Goal: Transaction & Acquisition: Obtain resource

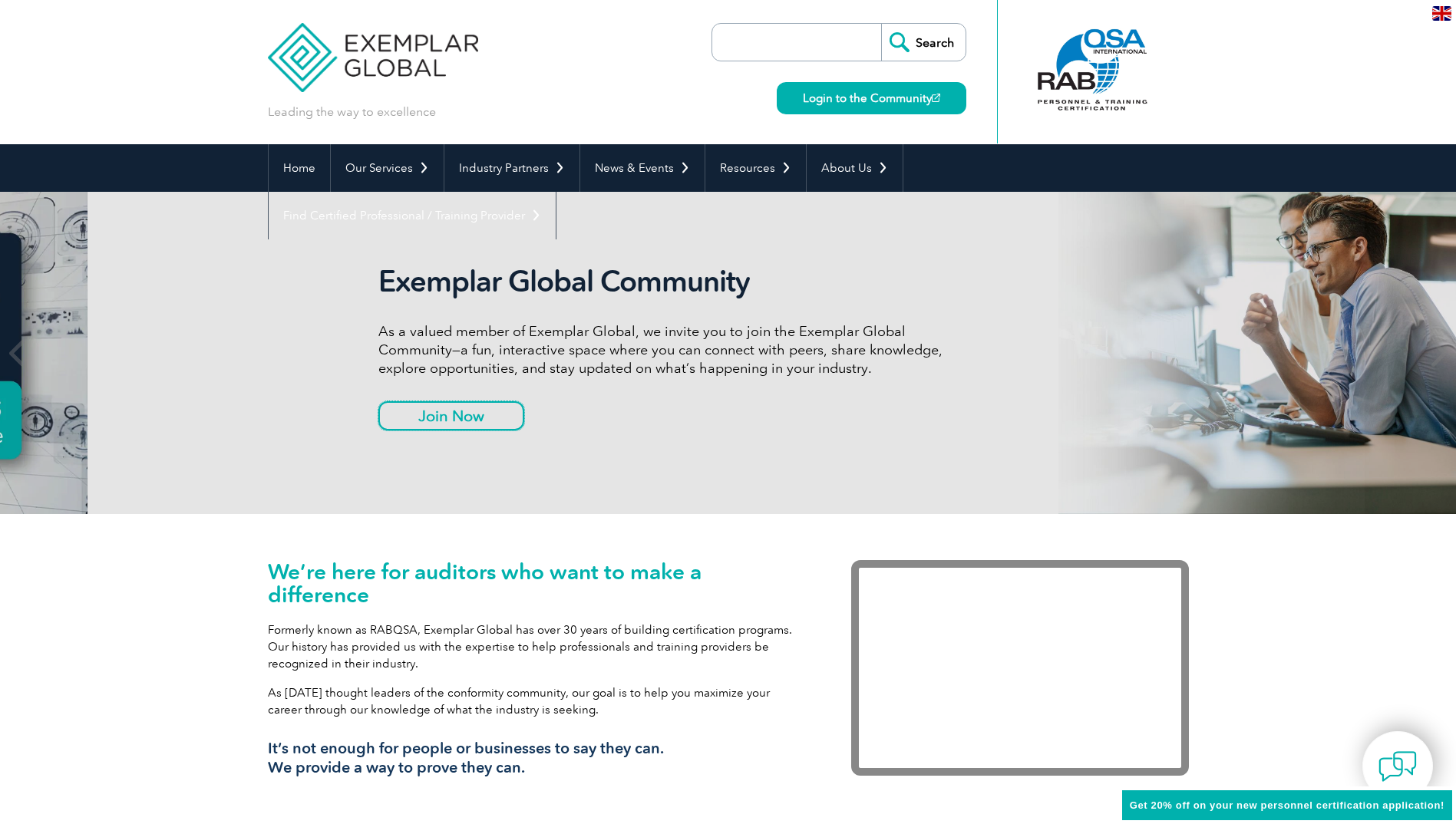
drag, startPoint x: 355, startPoint y: 411, endPoint x: 442, endPoint y: 394, distance: 88.6
click at [442, 394] on div "Exemplar Global Community As a valued member of Exemplar Global, we invite you …" at bounding box center [666, 353] width 576 height 178
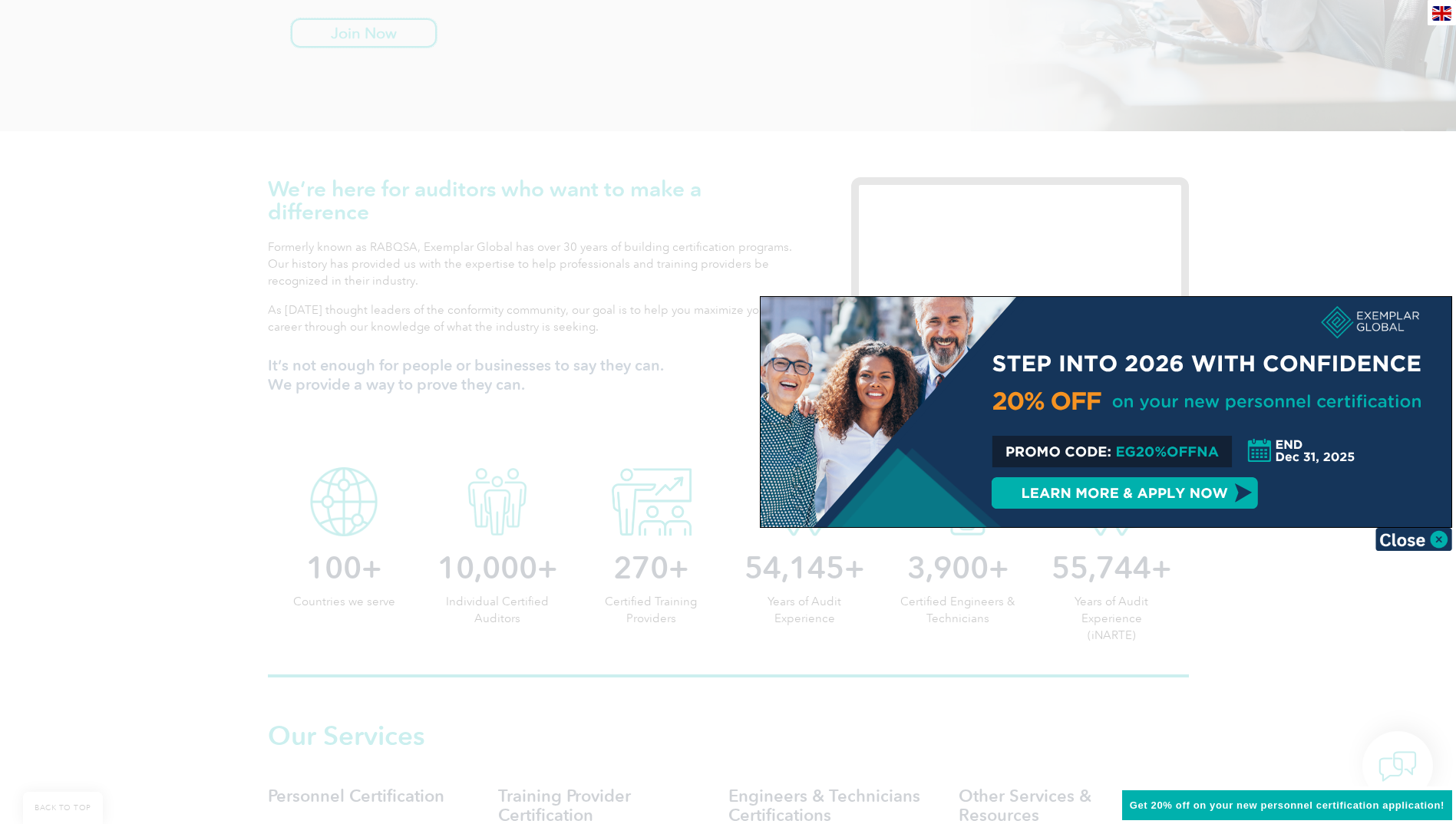
scroll to position [384, 0]
click at [1432, 536] on img at bounding box center [1414, 539] width 77 height 23
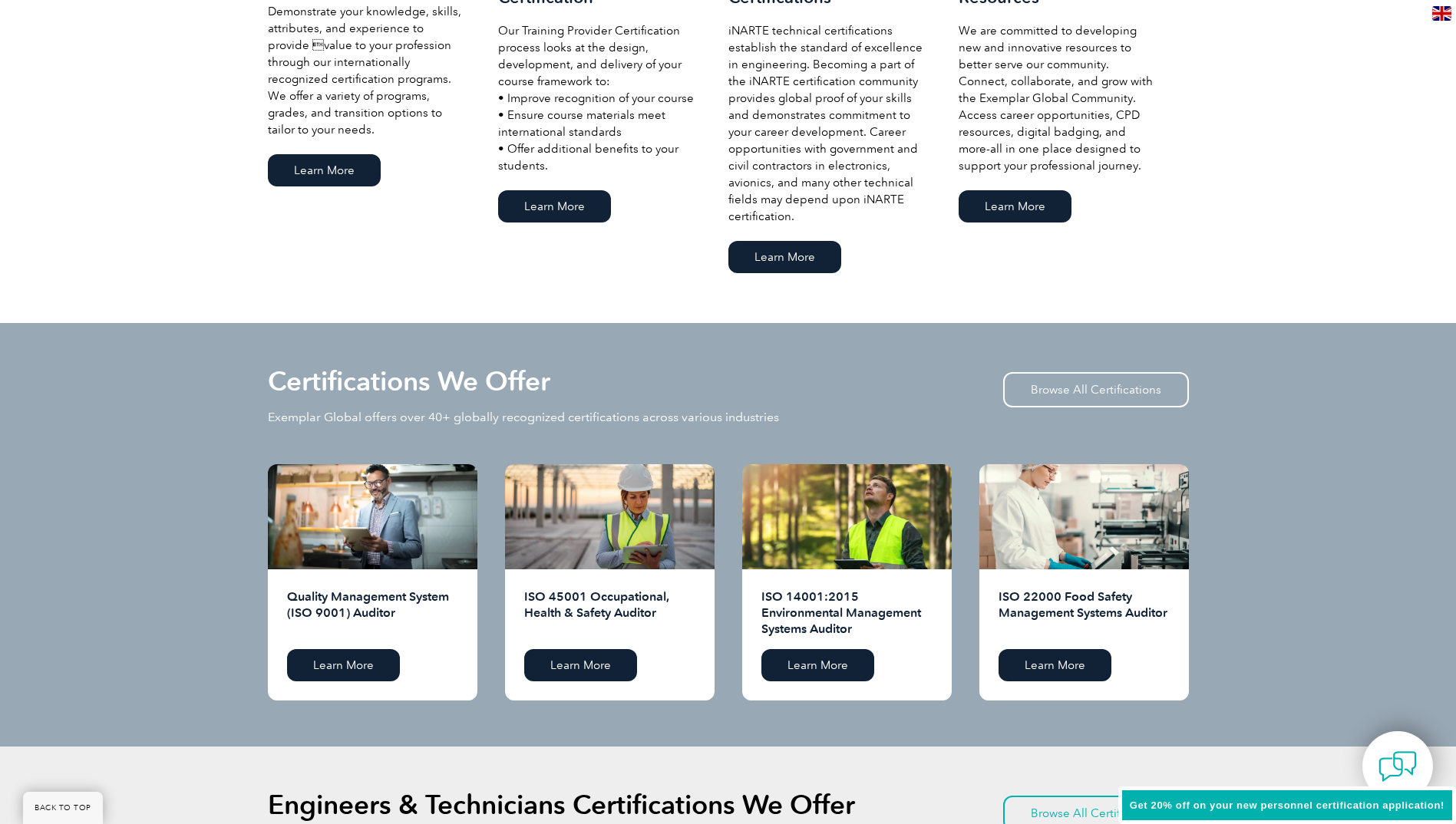
scroll to position [1228, 0]
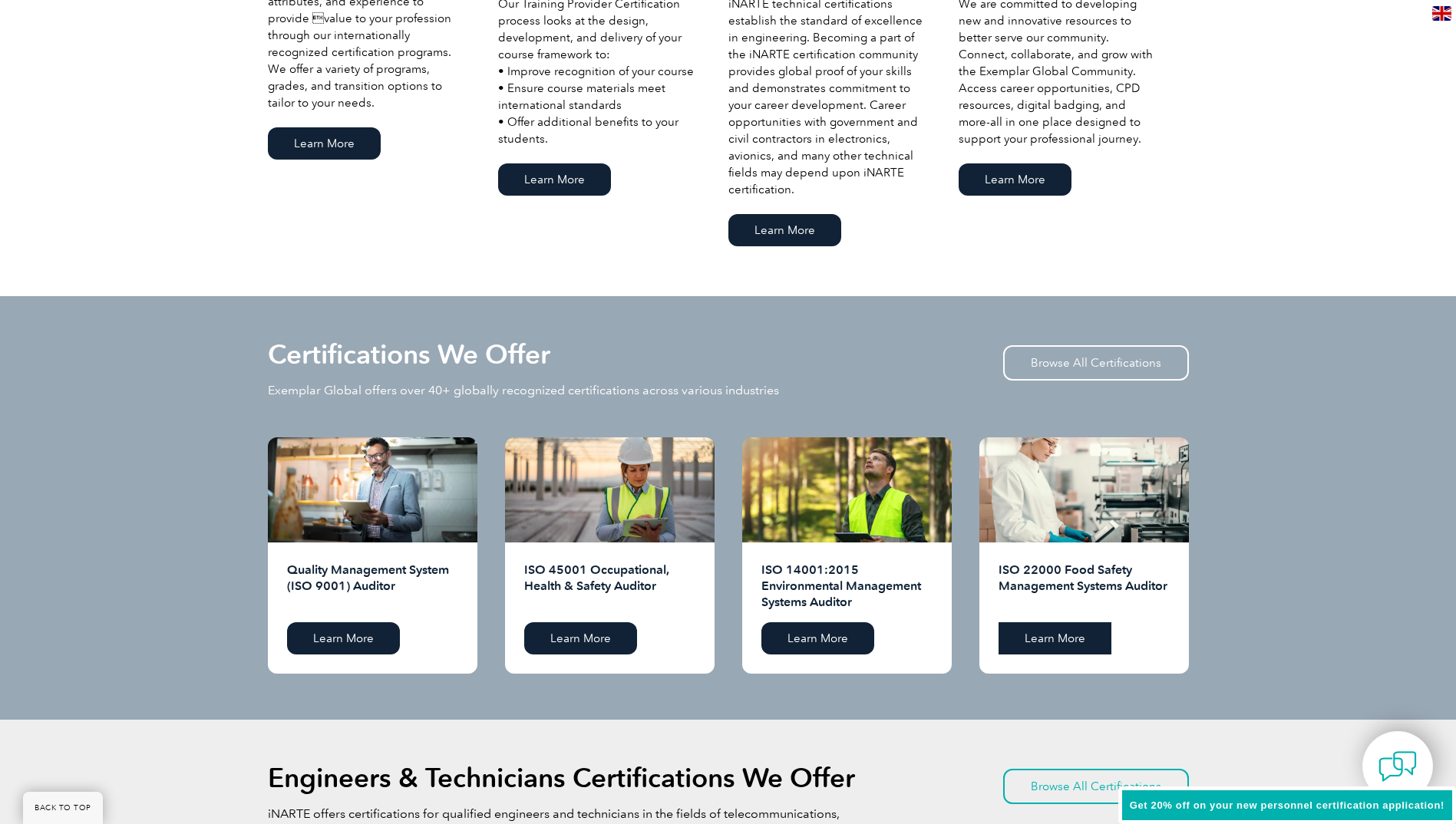
click at [1060, 634] on link "Learn More" at bounding box center [1055, 638] width 113 height 32
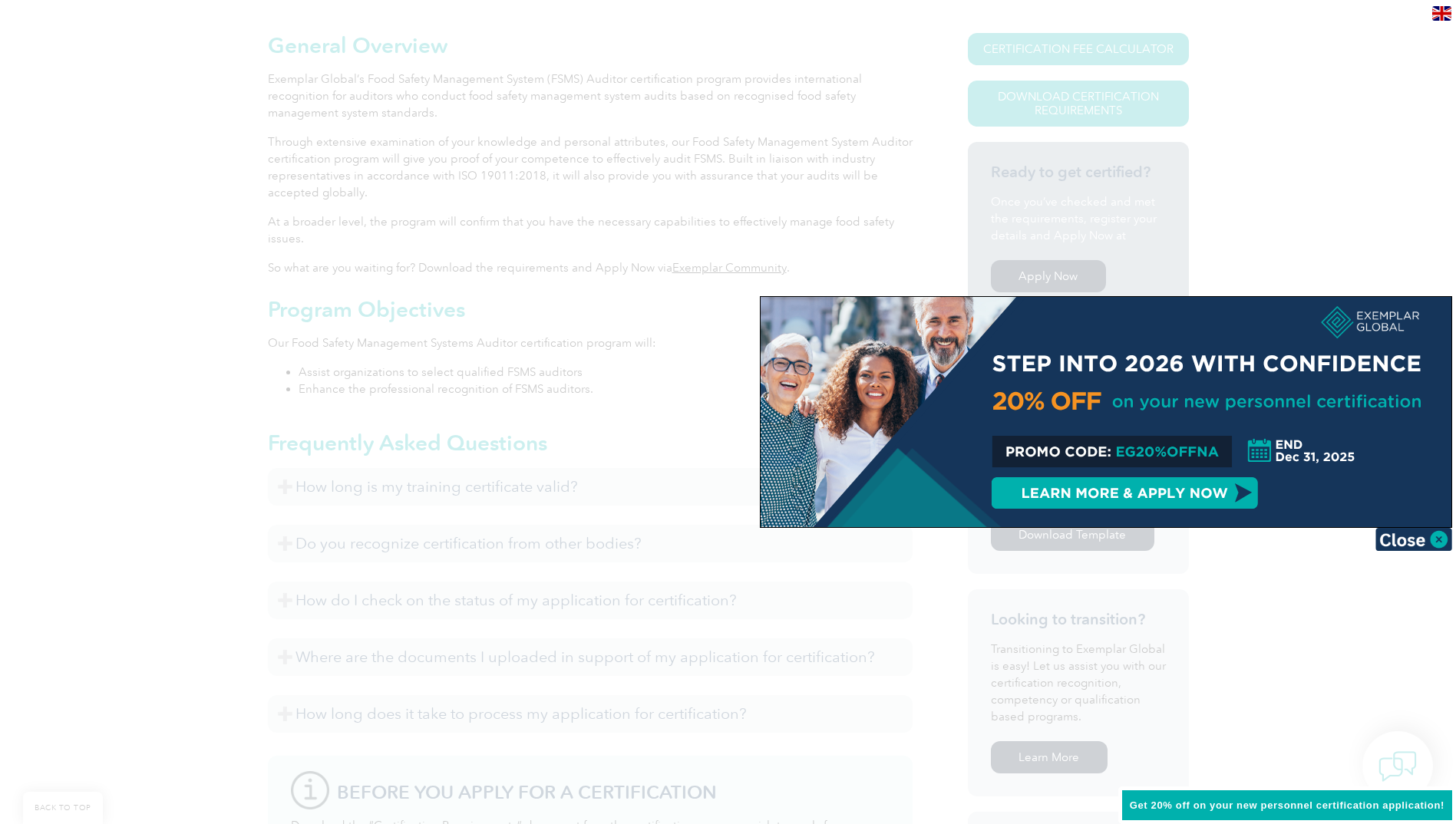
scroll to position [384, 0]
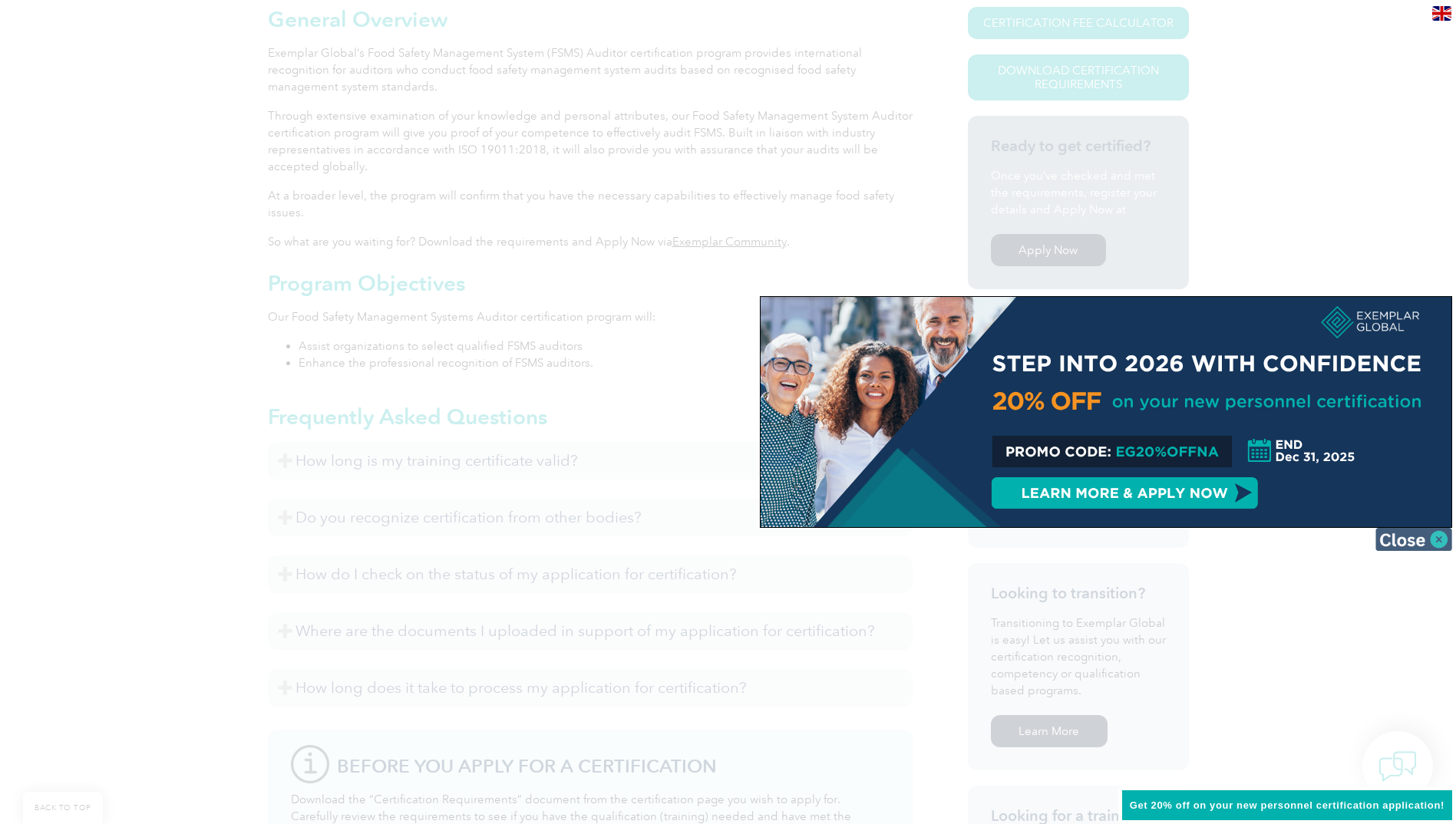
click at [1430, 539] on img at bounding box center [1414, 539] width 77 height 23
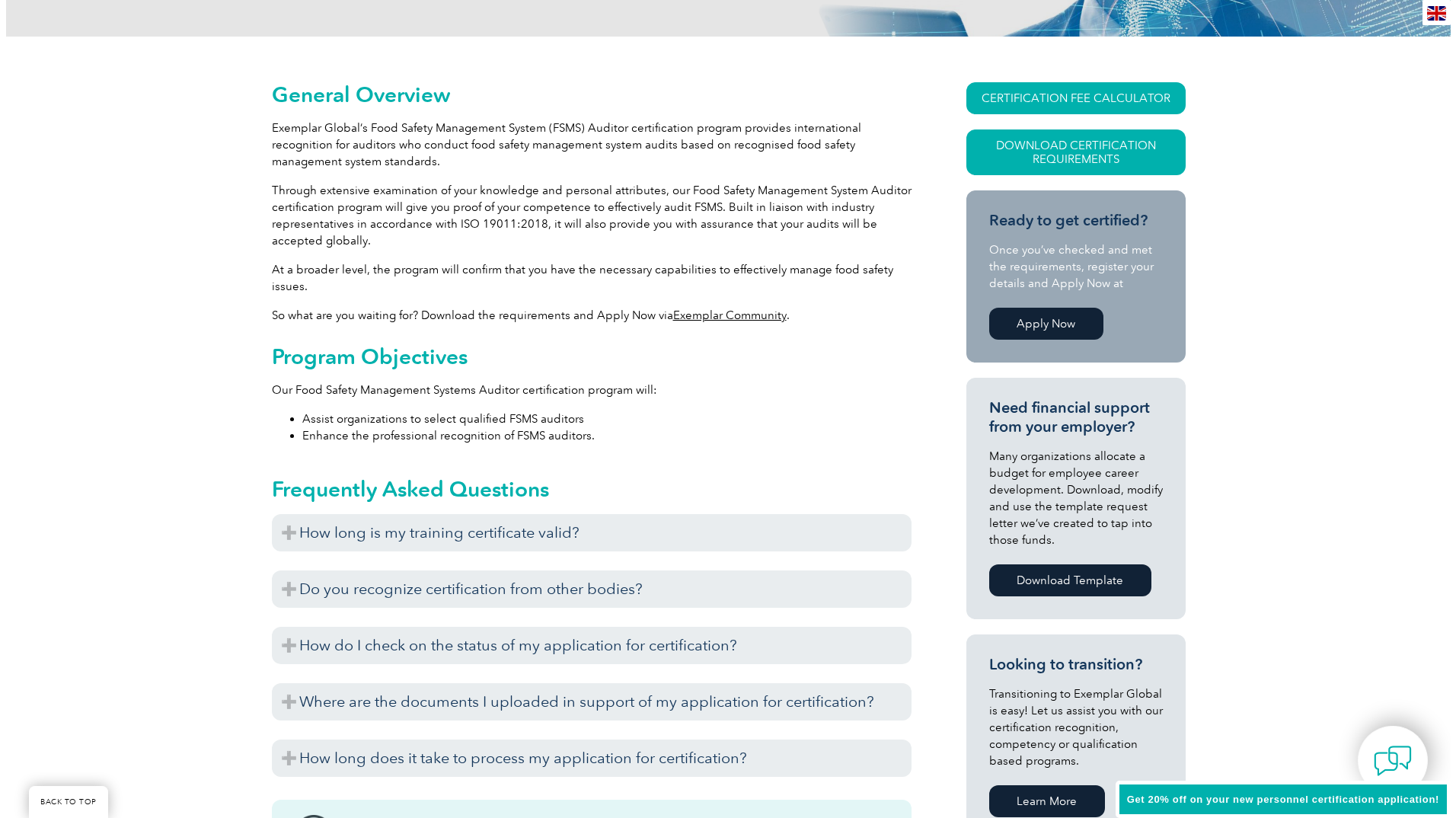
scroll to position [304, 0]
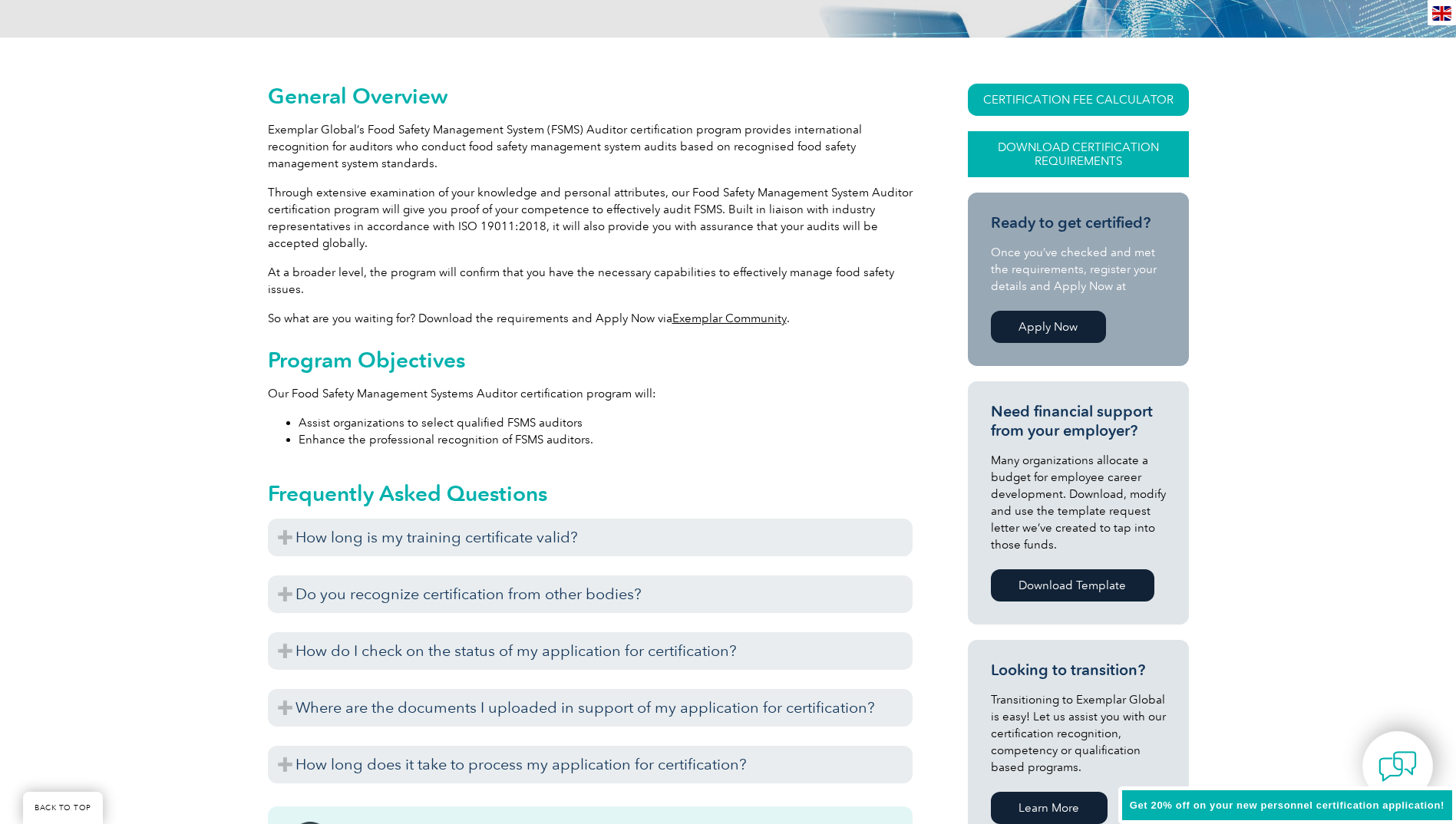
click at [1056, 158] on link "Download Certification Requirements" at bounding box center [1078, 154] width 221 height 46
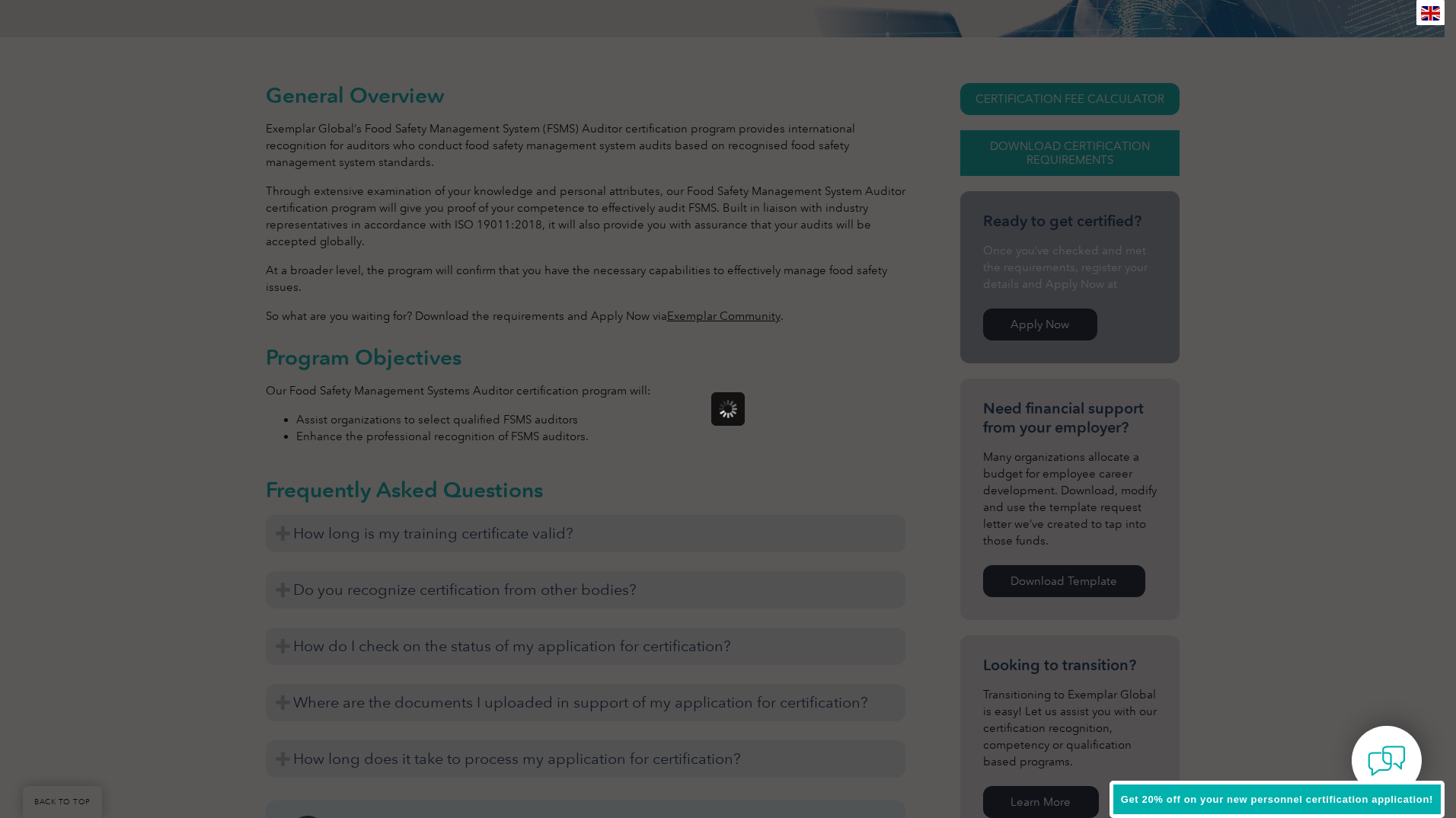
scroll to position [0, 0]
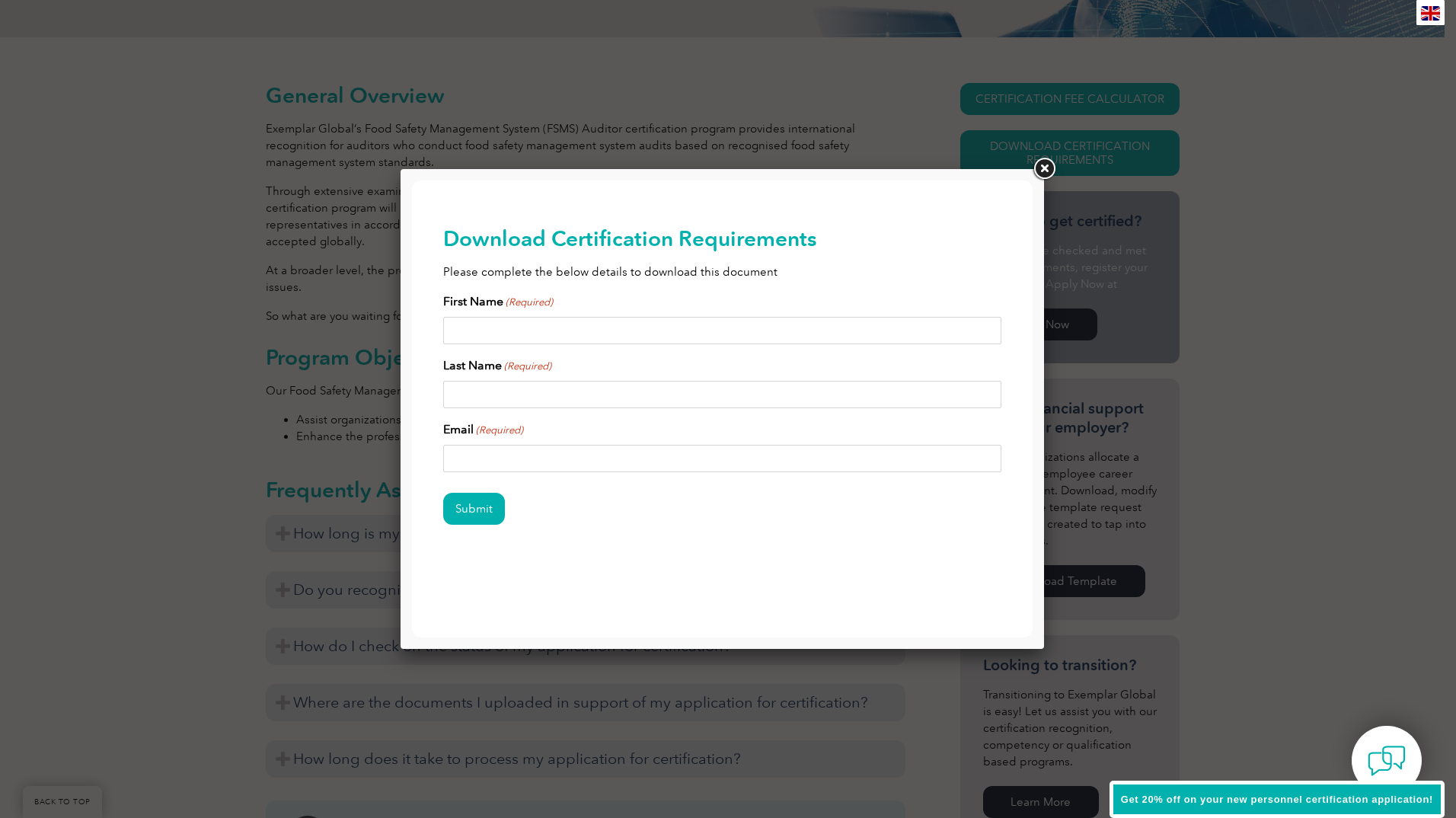
click at [460, 328] on input "First Name (Required)" at bounding box center [722, 331] width 559 height 27
type input "Steven"
type input "Ross"
type input "sross@quovadisaero.com"
click at [443, 493] on input "Submit" at bounding box center [474, 509] width 62 height 32
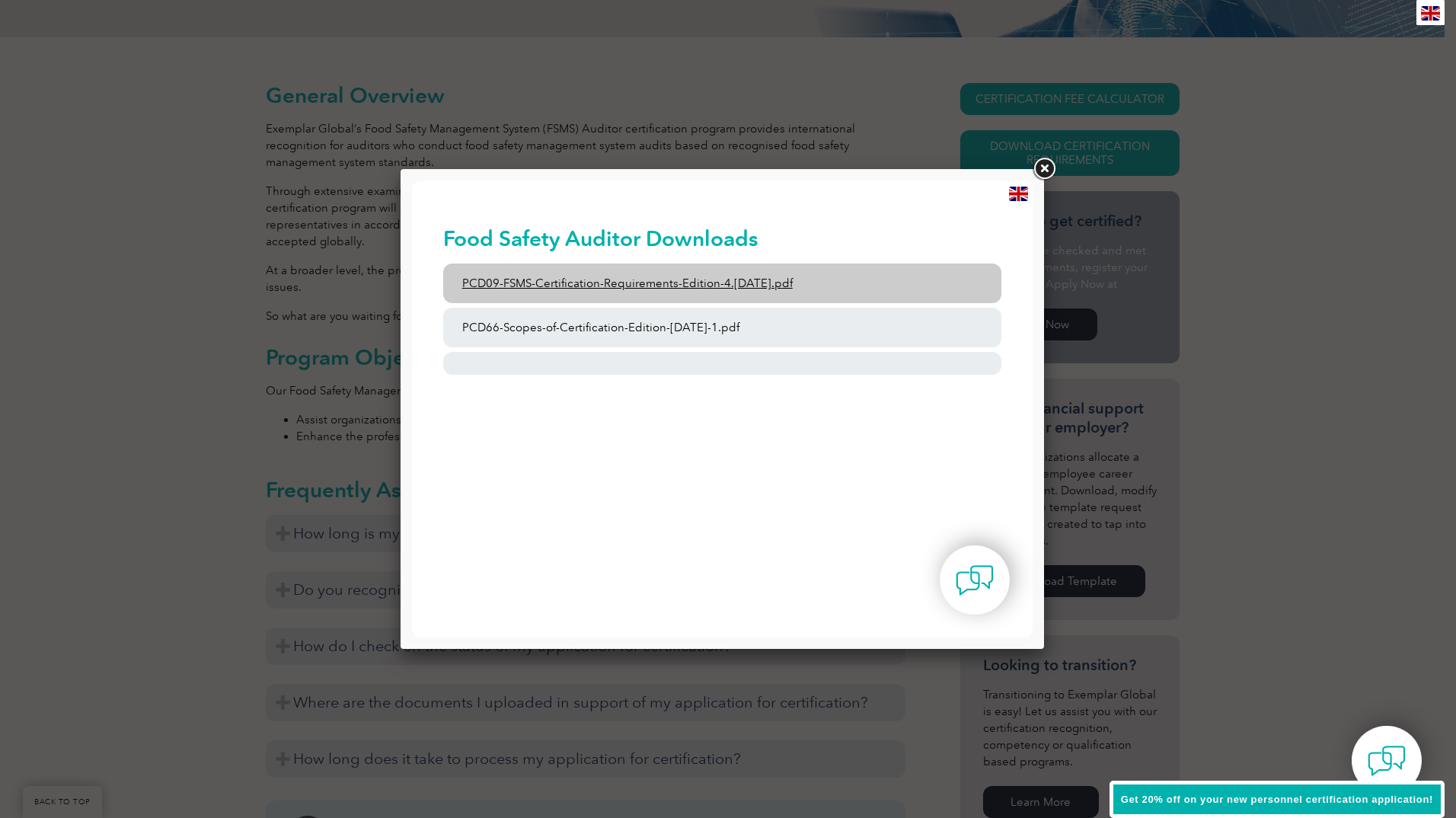
click at [571, 277] on link "PCD09-FSMS-Certification-Requirements-Edition-4.2-March-2023.pdf" at bounding box center [722, 284] width 559 height 40
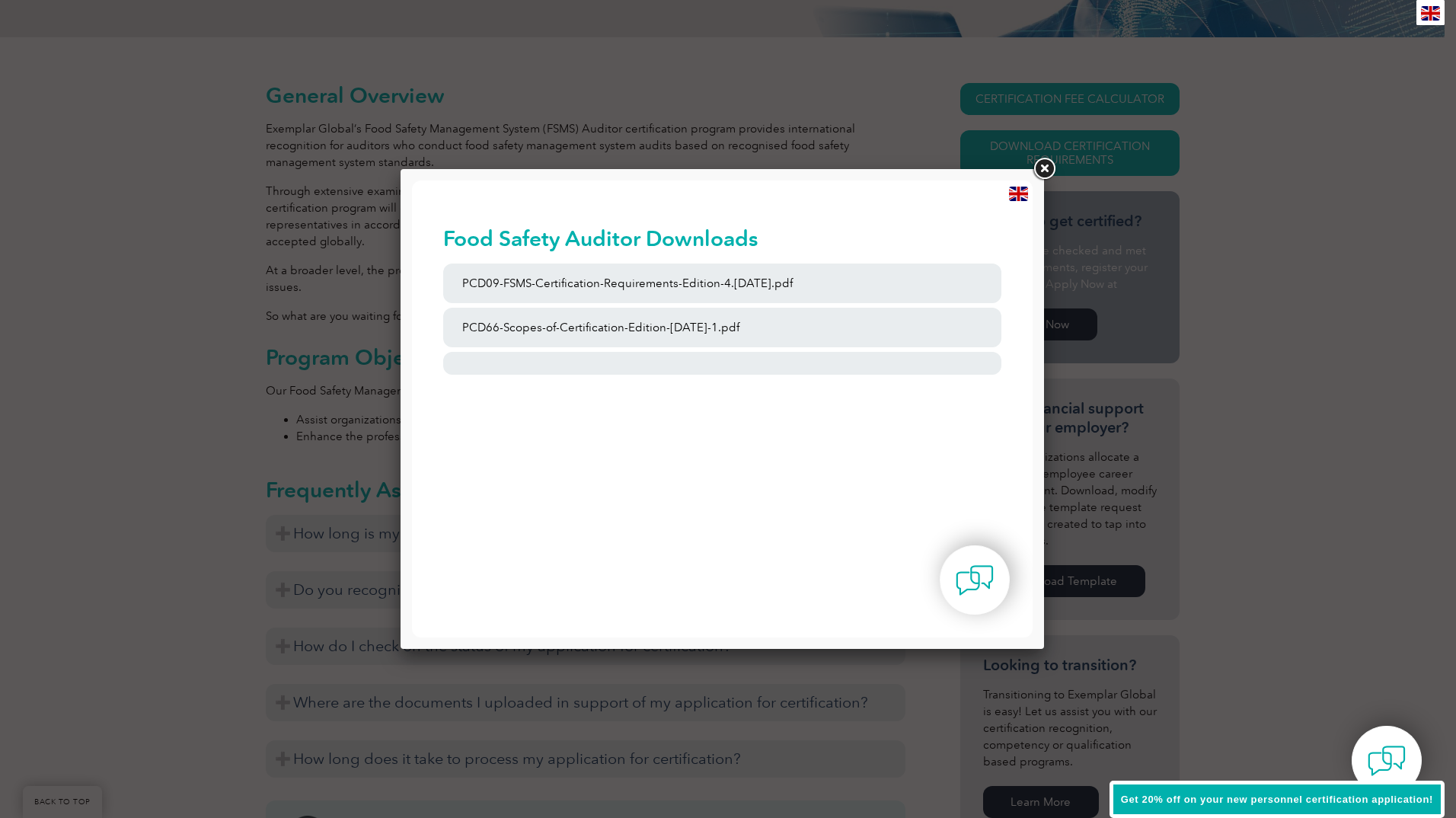
click at [1043, 173] on link at bounding box center [1044, 169] width 27 height 27
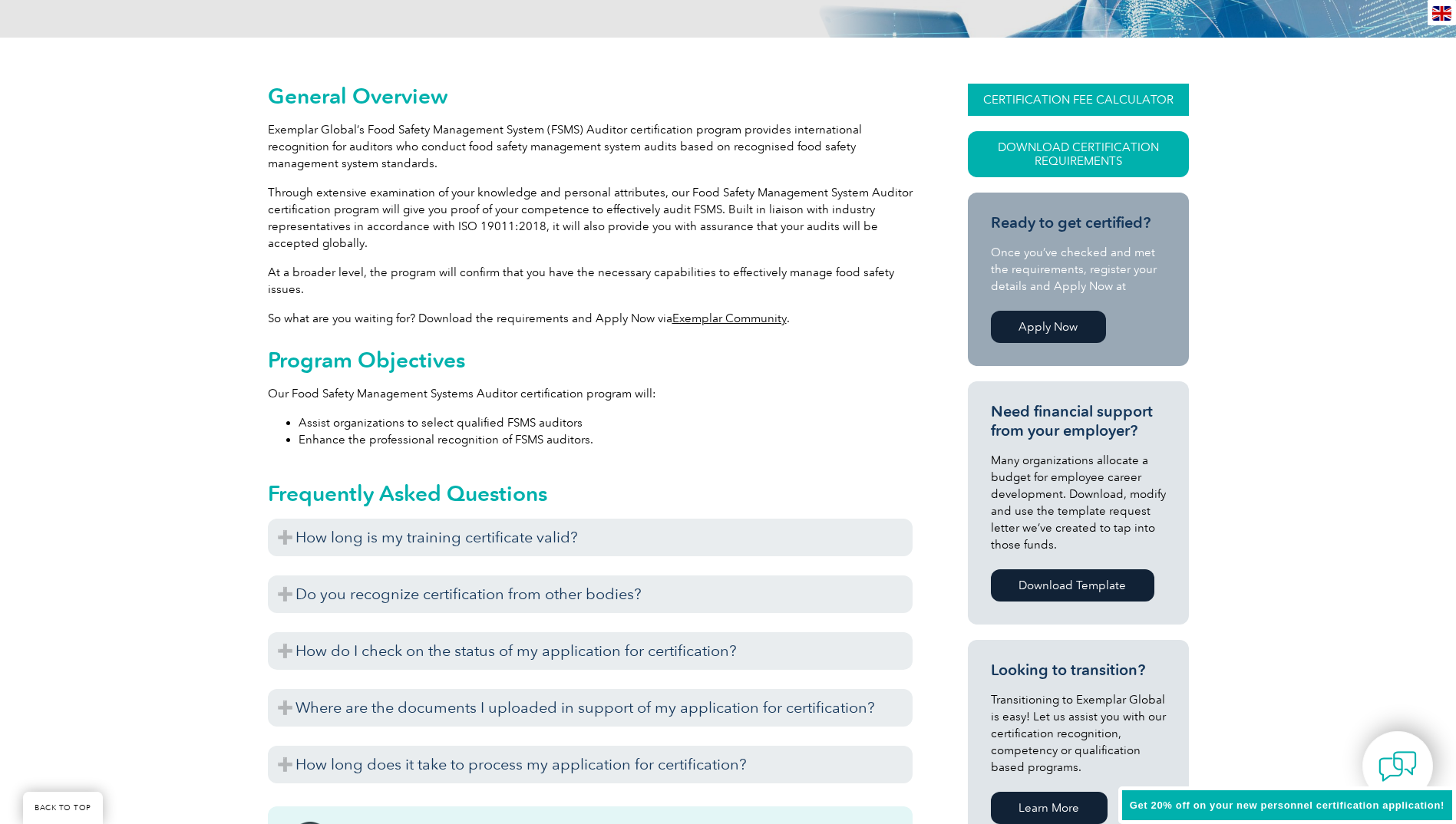
click at [1032, 100] on link "CERTIFICATION FEE CALCULATOR" at bounding box center [1078, 99] width 221 height 32
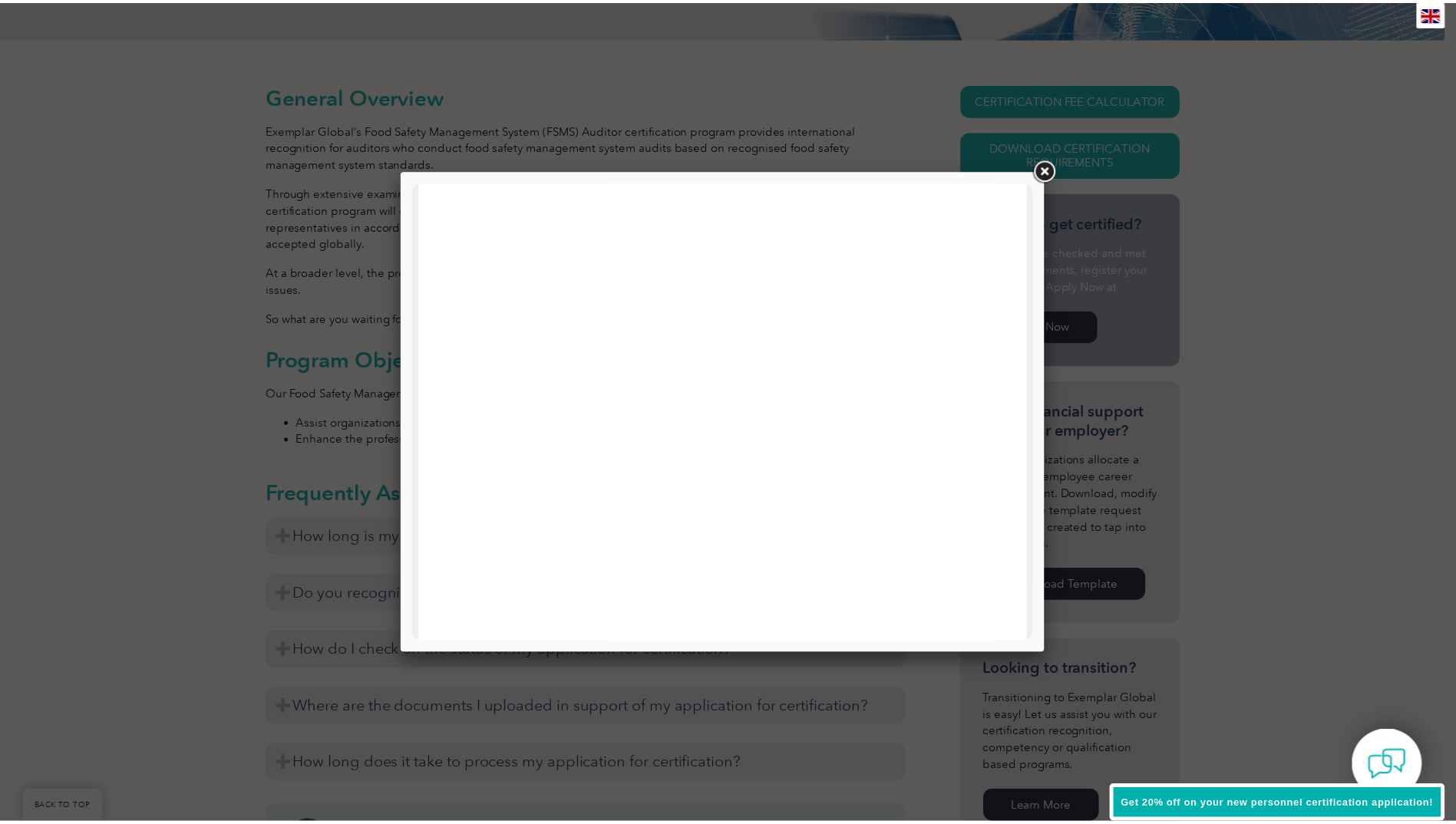
scroll to position [655, 0]
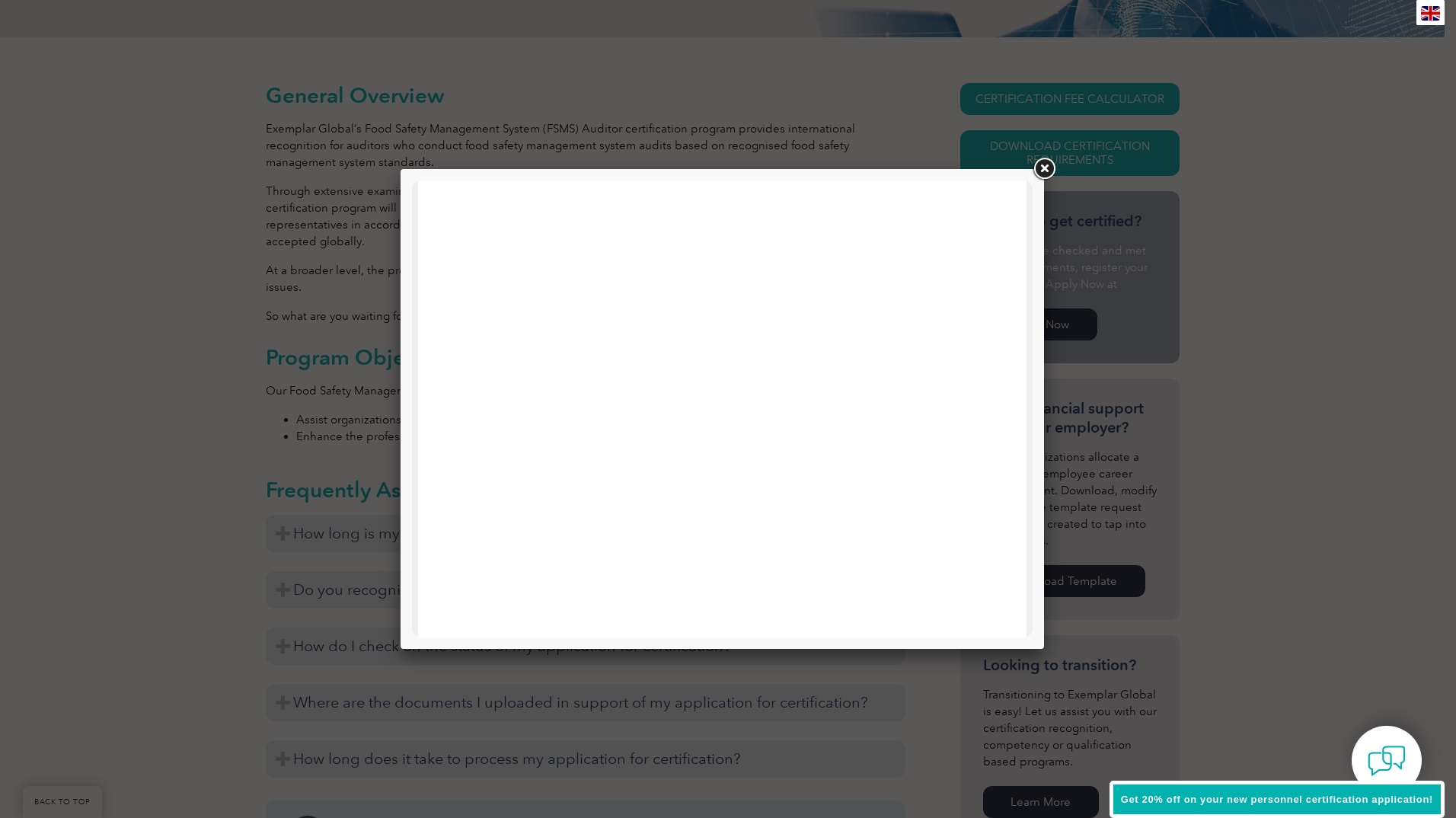
click at [1051, 170] on link at bounding box center [1044, 169] width 27 height 27
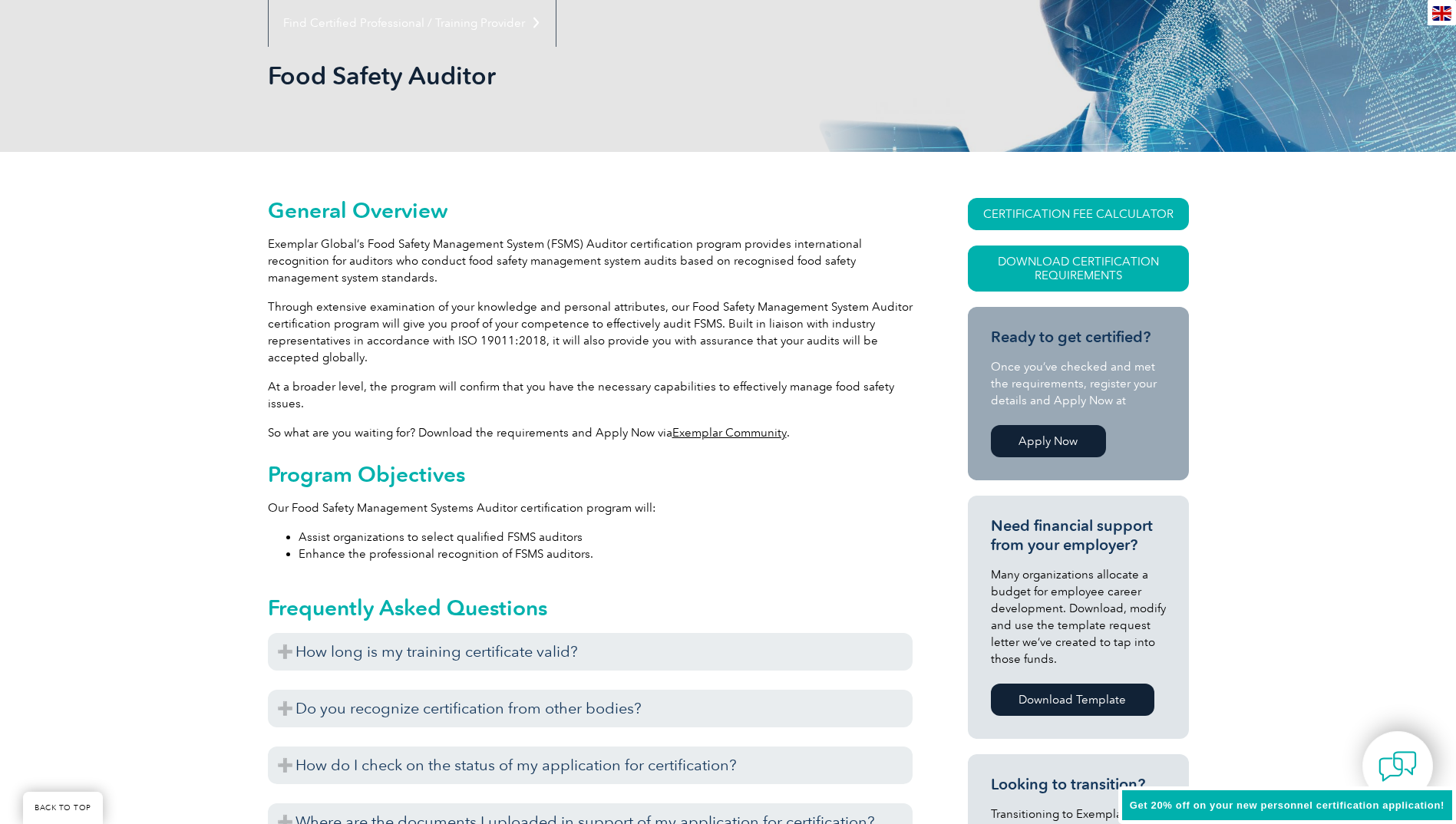
scroll to position [0, 0]
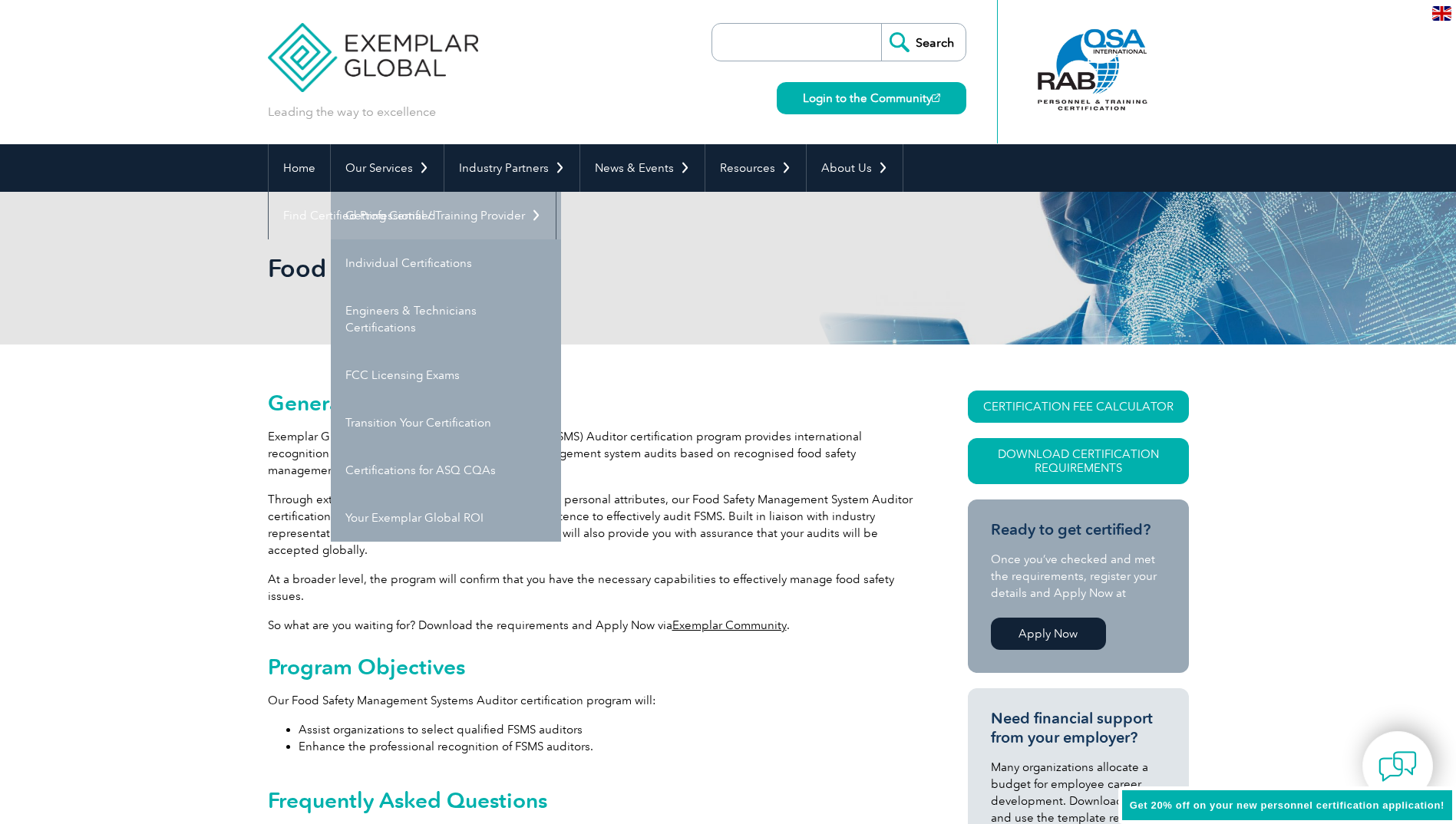
click at [394, 211] on link "Getting Certified" at bounding box center [445, 215] width 230 height 47
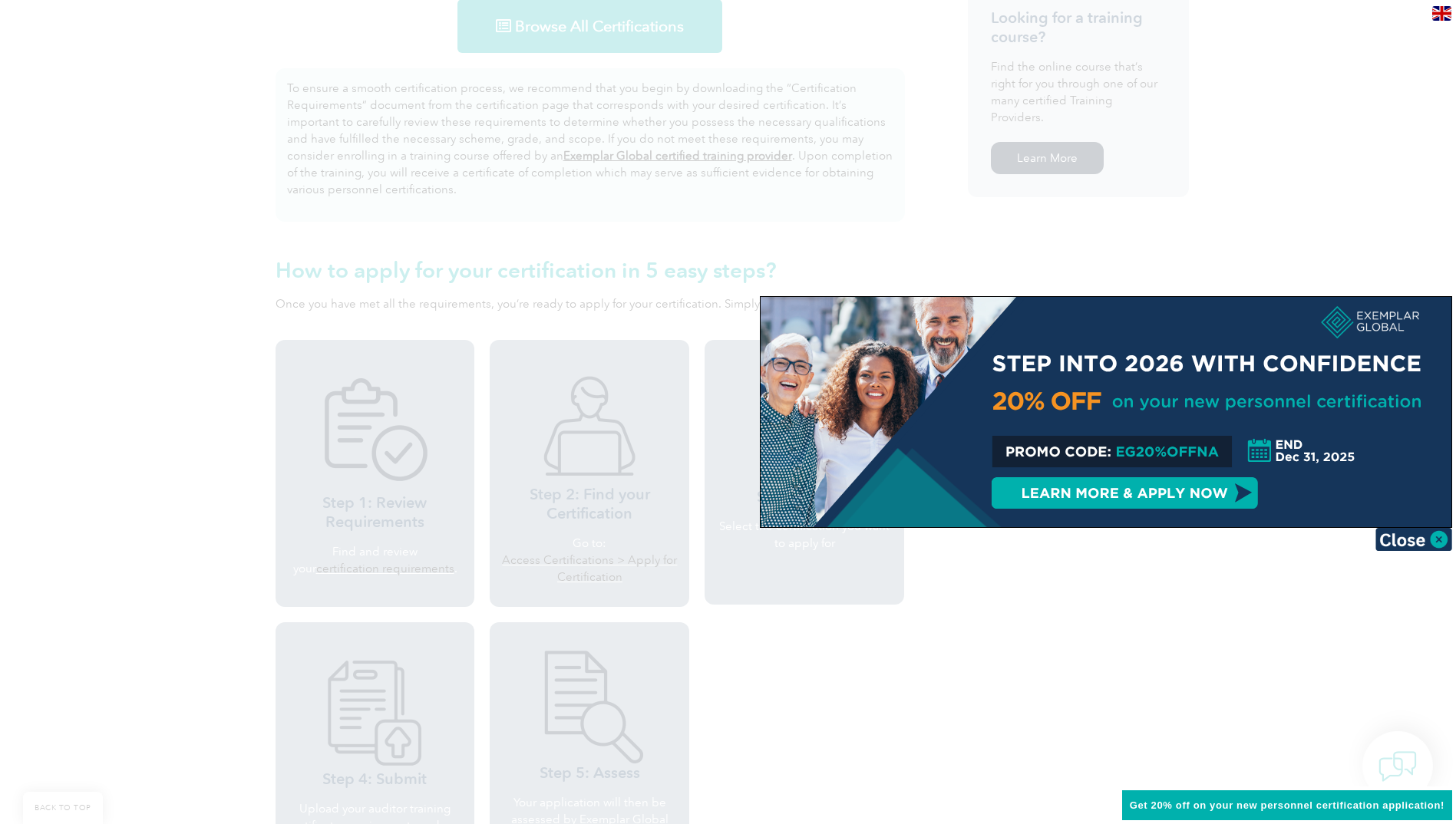
scroll to position [1075, 0]
click at [1426, 541] on img at bounding box center [1414, 539] width 77 height 23
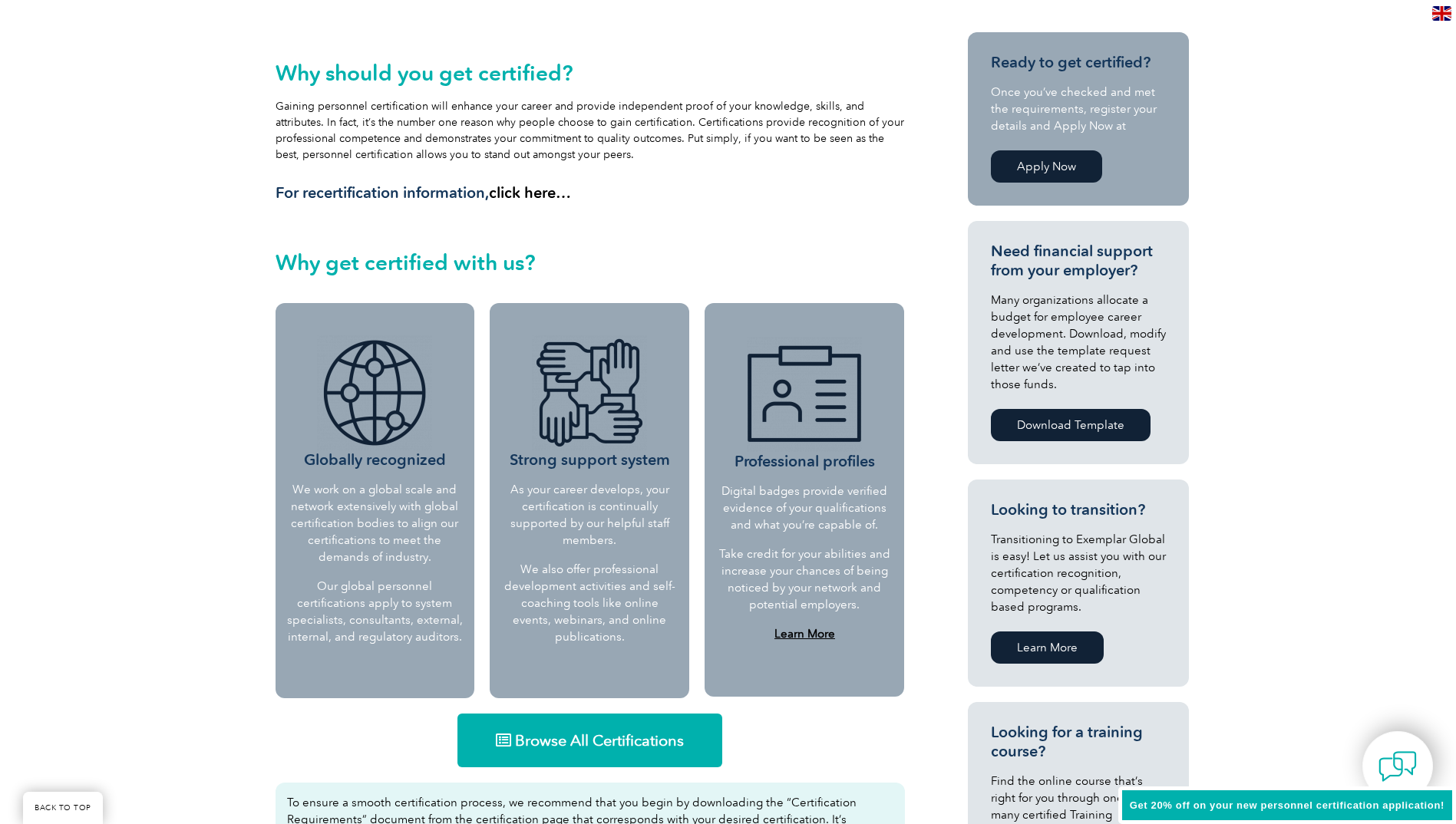
scroll to position [384, 0]
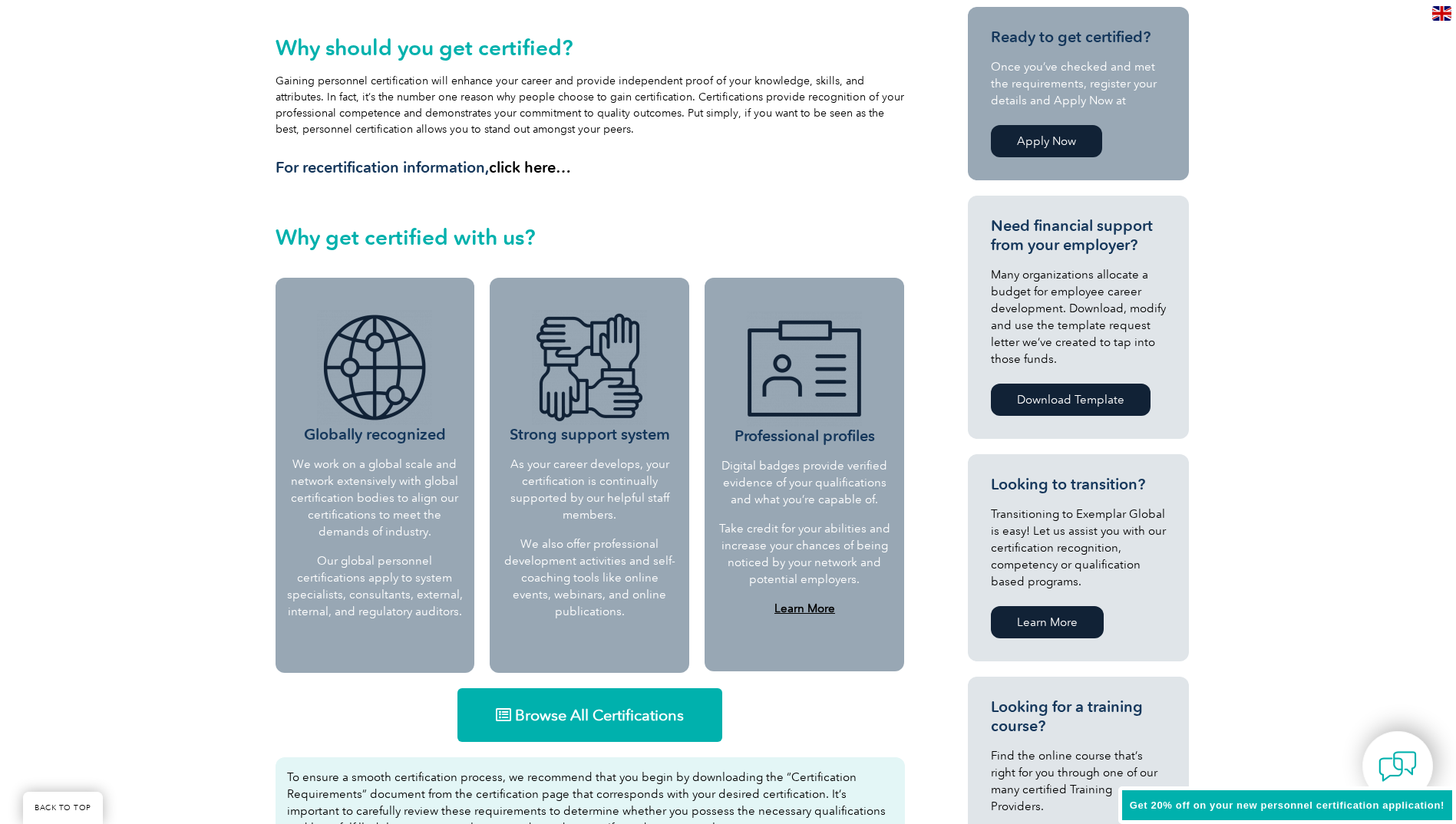
click at [599, 716] on span "Browse All Certifications" at bounding box center [599, 714] width 169 height 15
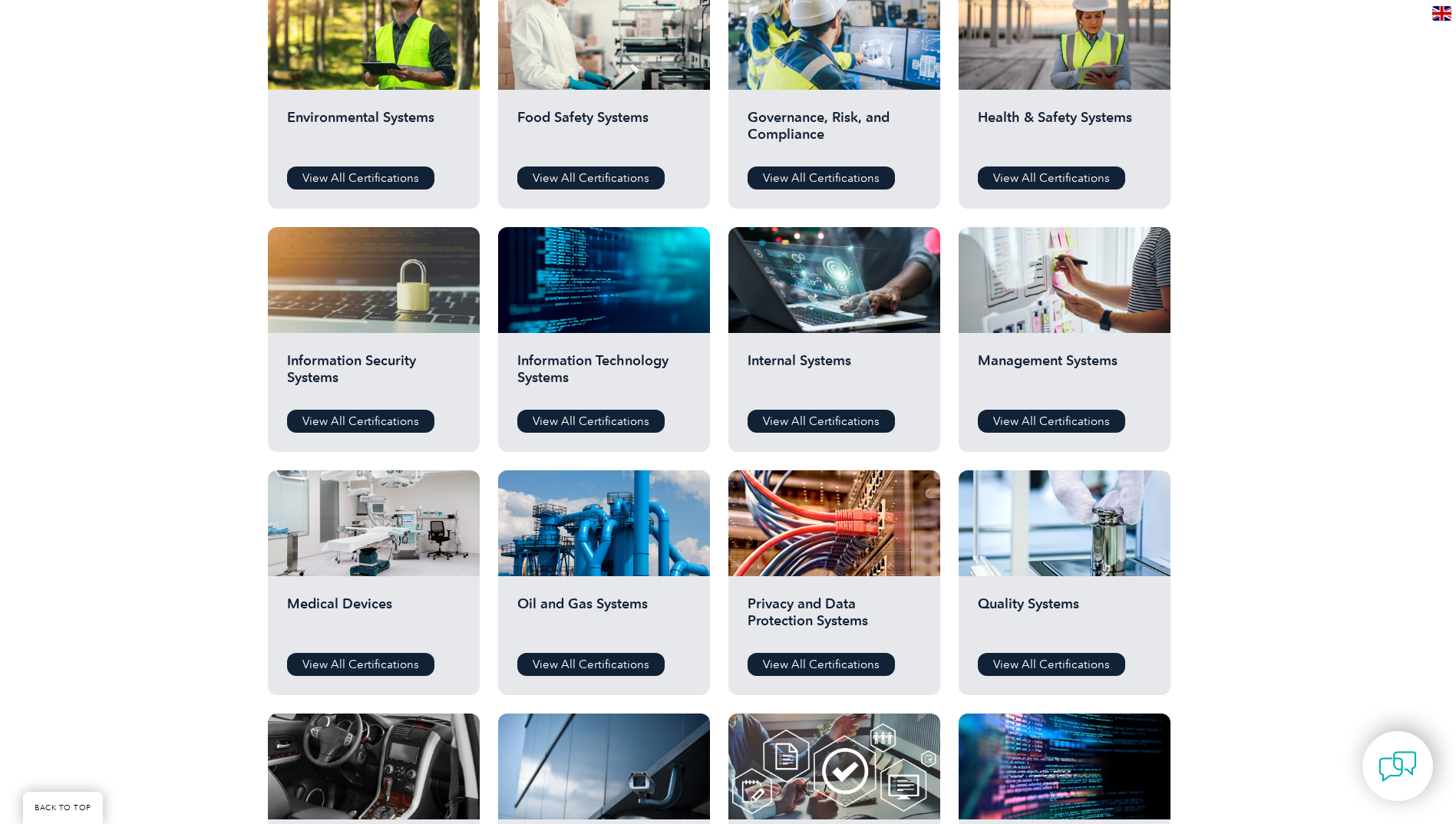
scroll to position [537, 0]
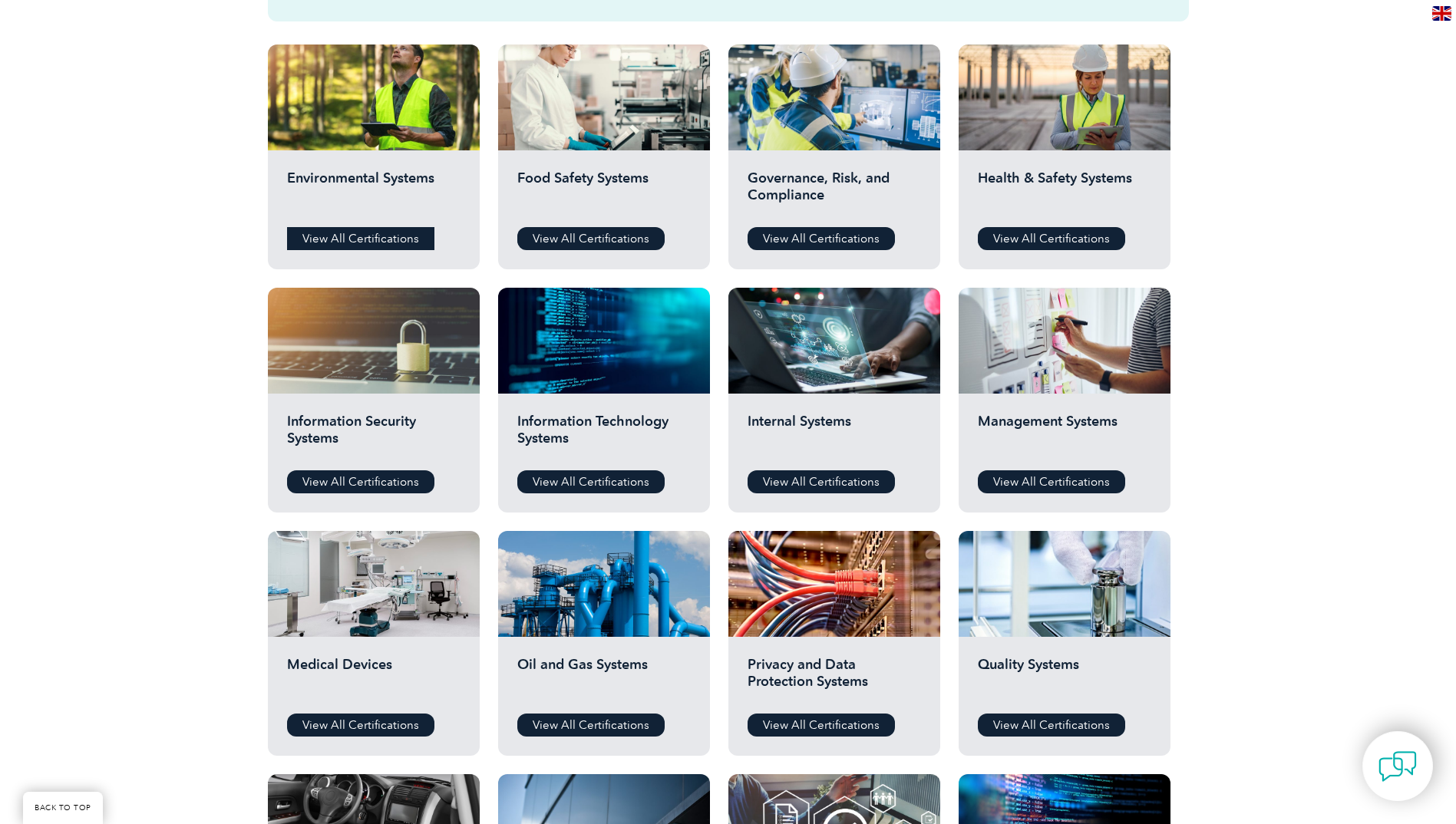
click at [380, 235] on link "View All Certifications" at bounding box center [360, 239] width 147 height 23
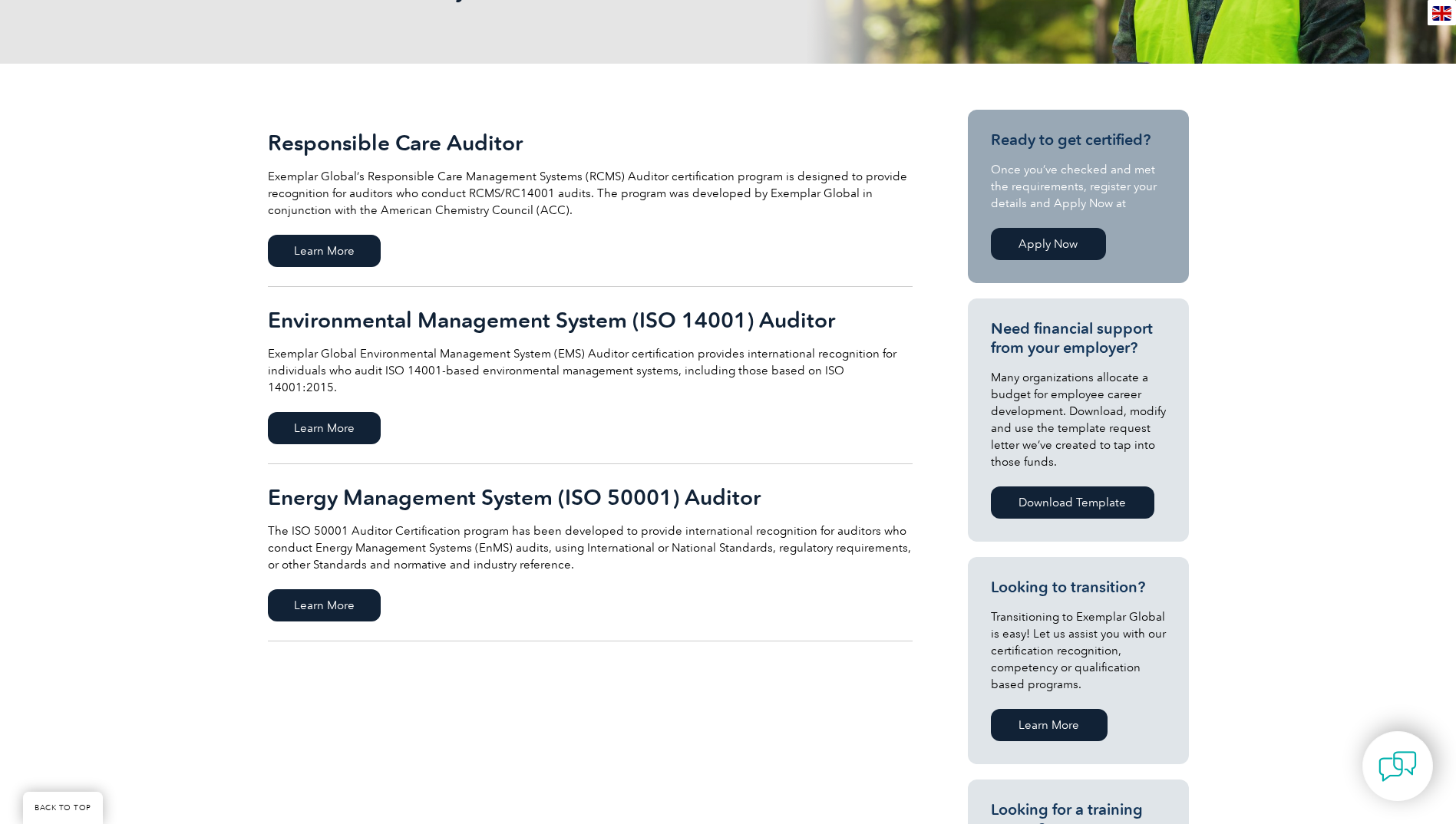
scroll to position [307, 0]
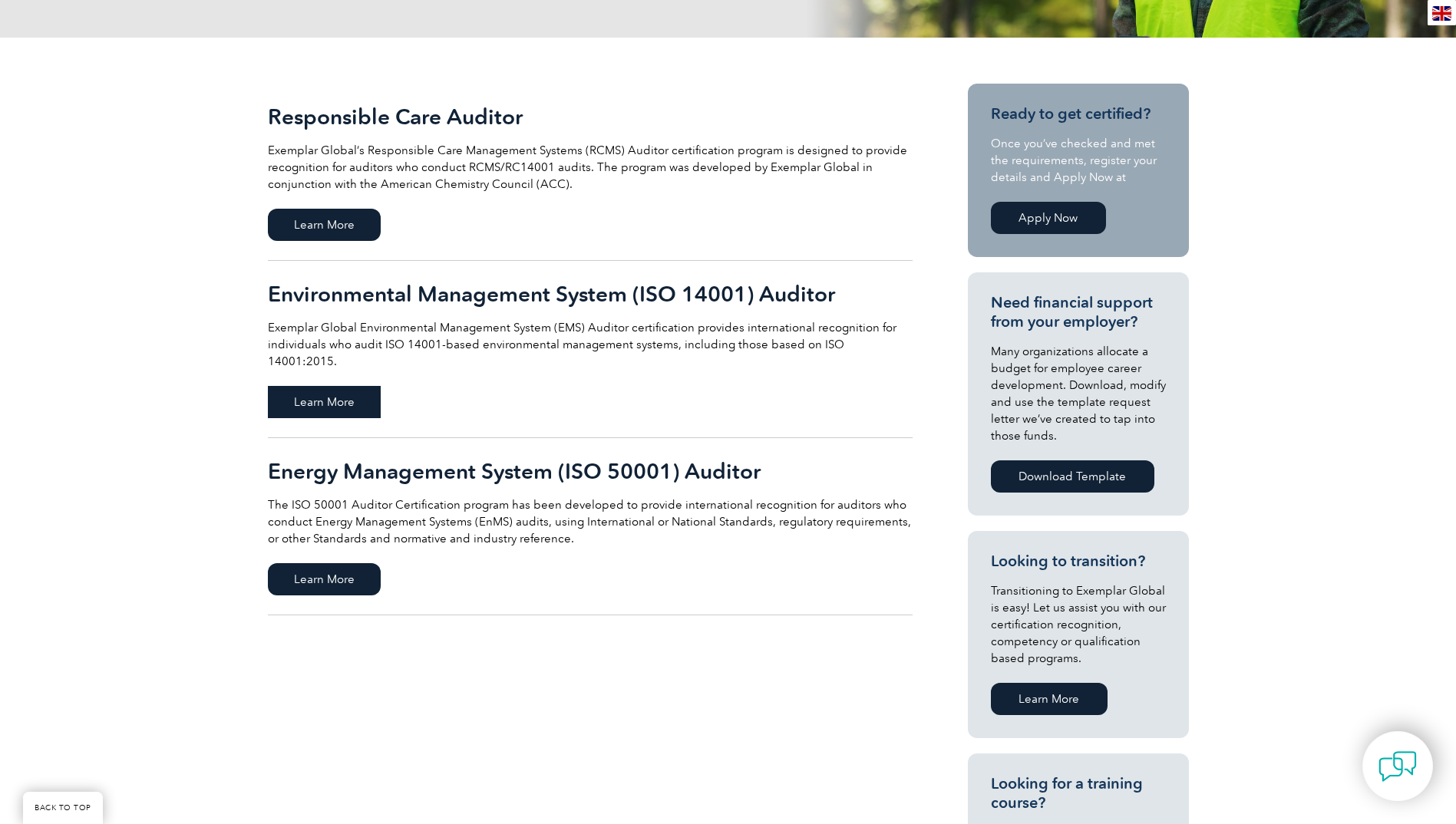
click at [300, 387] on span "Learn More" at bounding box center [324, 402] width 113 height 32
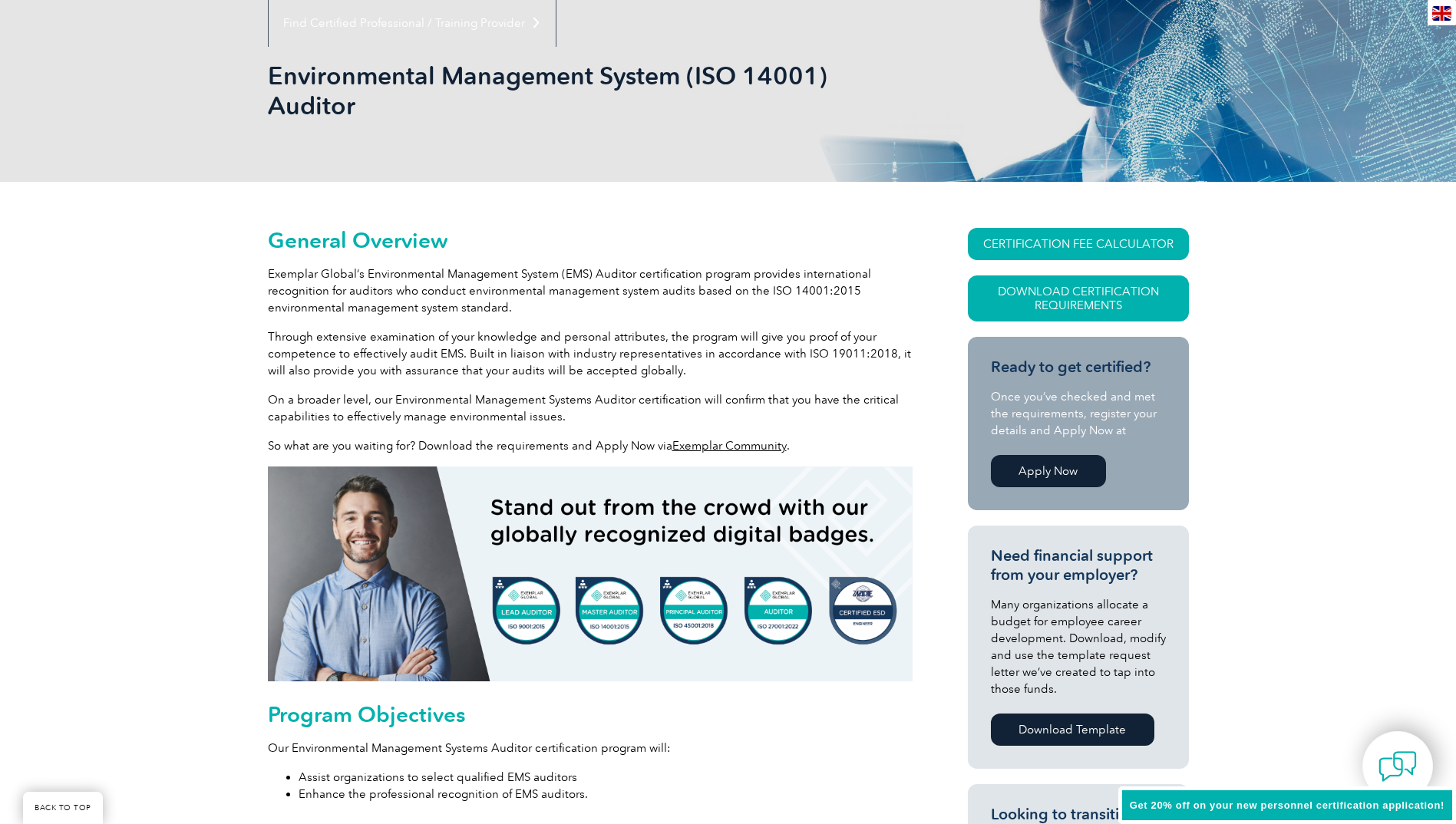
scroll to position [230, 0]
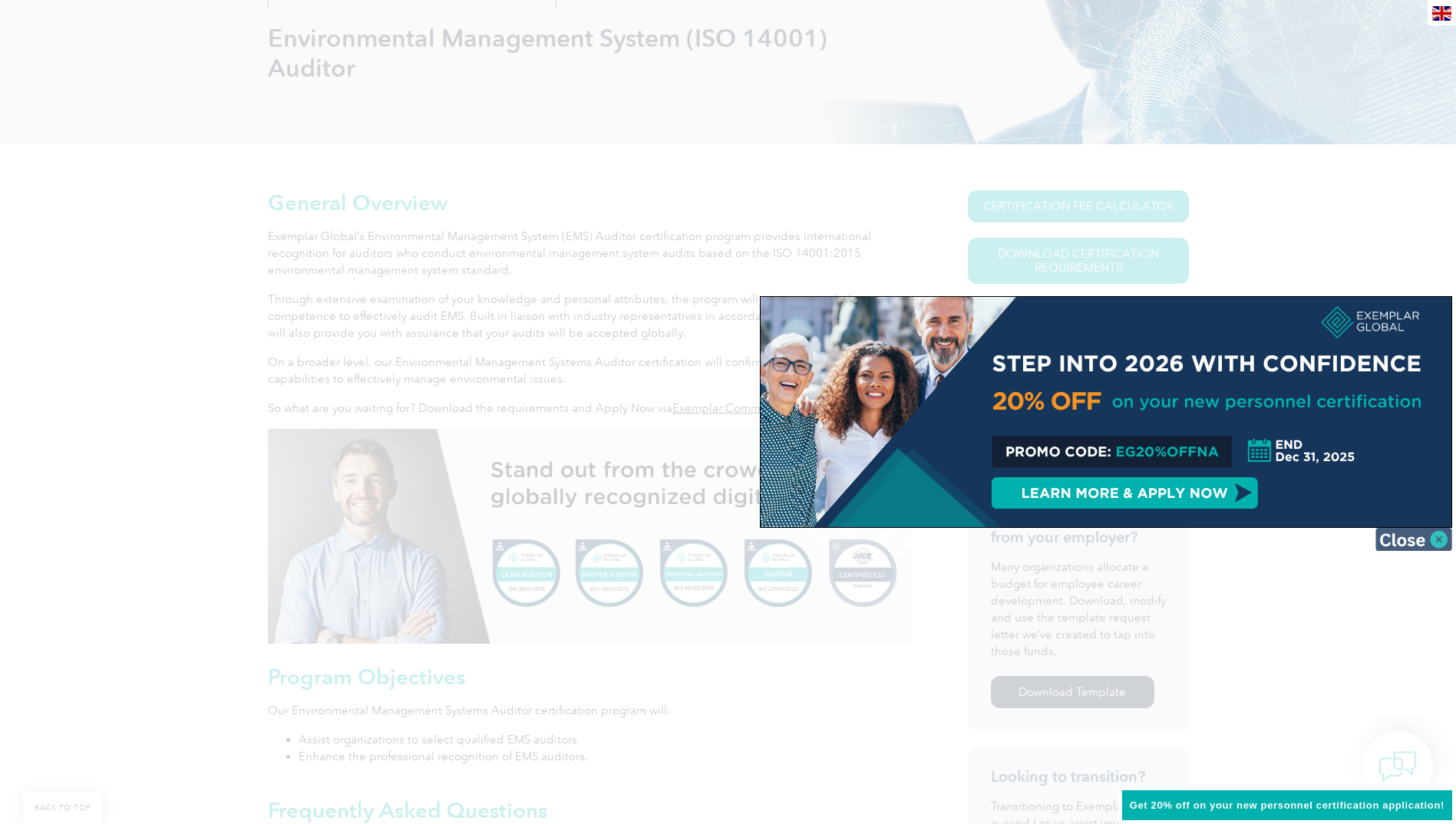
click at [1437, 535] on img at bounding box center [1414, 539] width 77 height 23
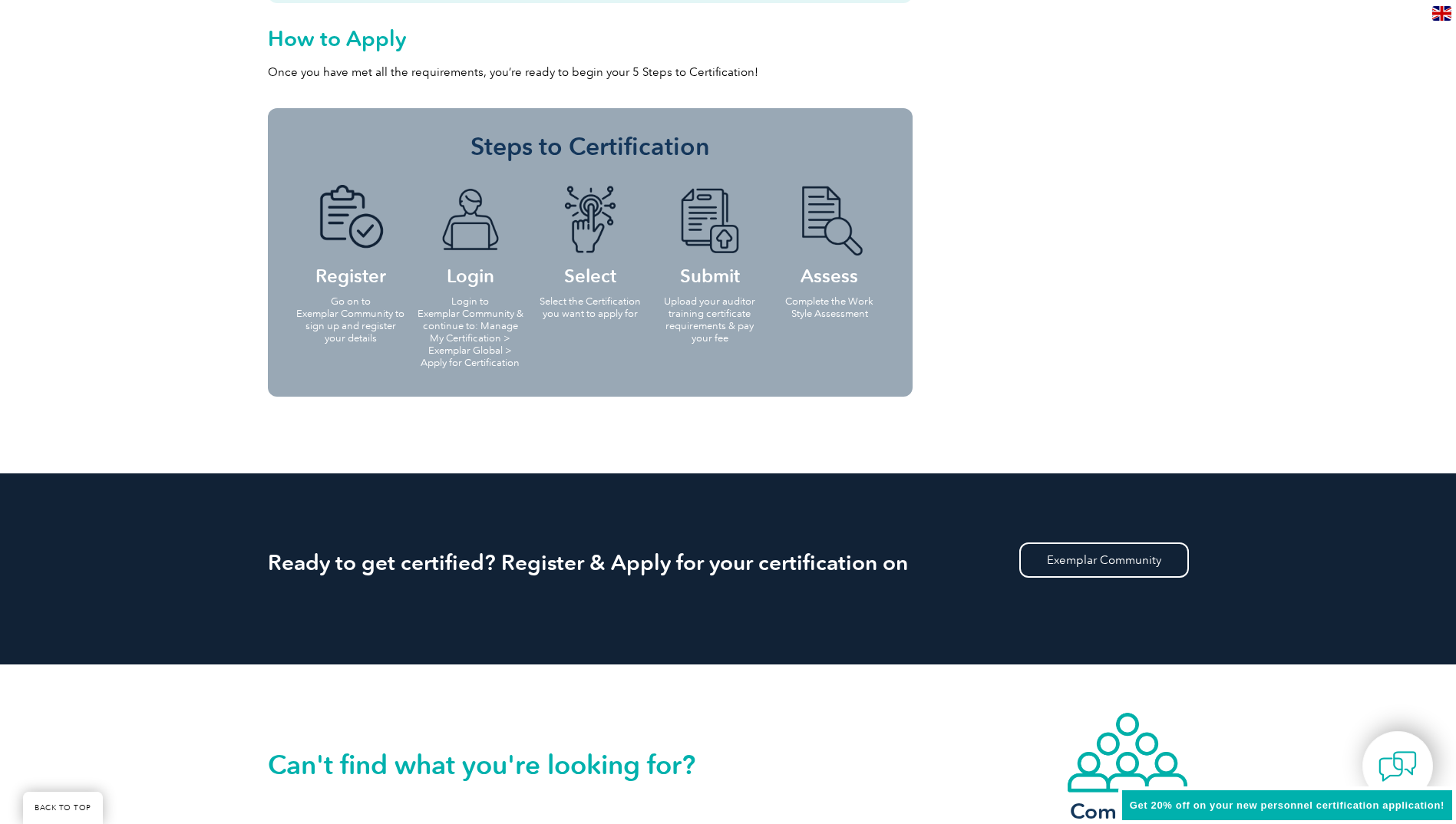
scroll to position [1534, 0]
